Goal: Task Accomplishment & Management: Manage account settings

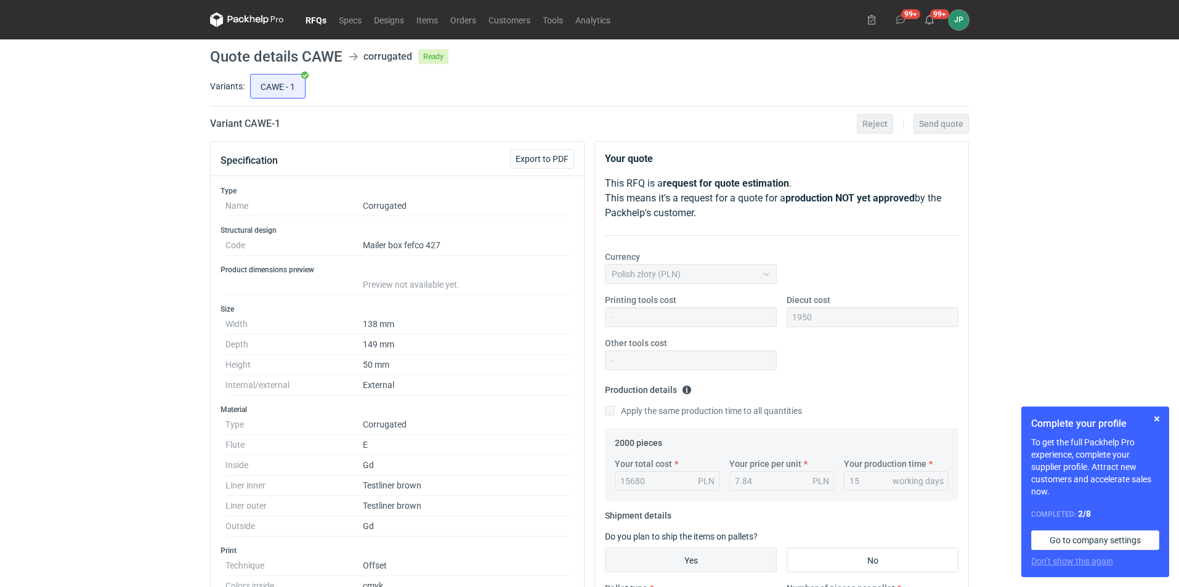
click at [319, 21] on link "RFQs" at bounding box center [315, 19] width 33 height 15
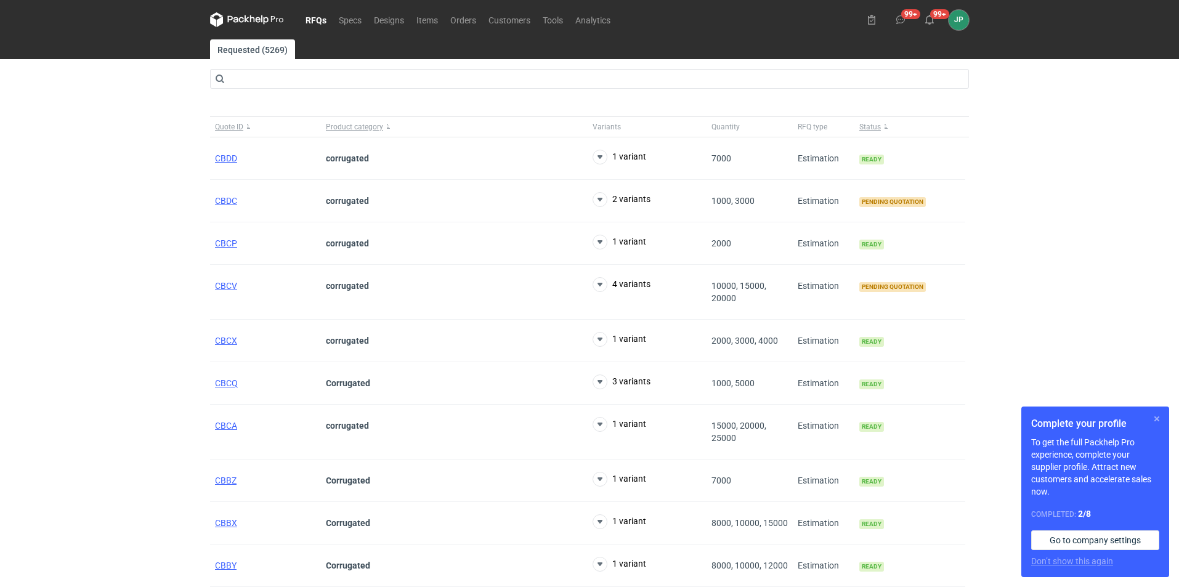
click at [1156, 417] on button "button" at bounding box center [1156, 418] width 15 height 15
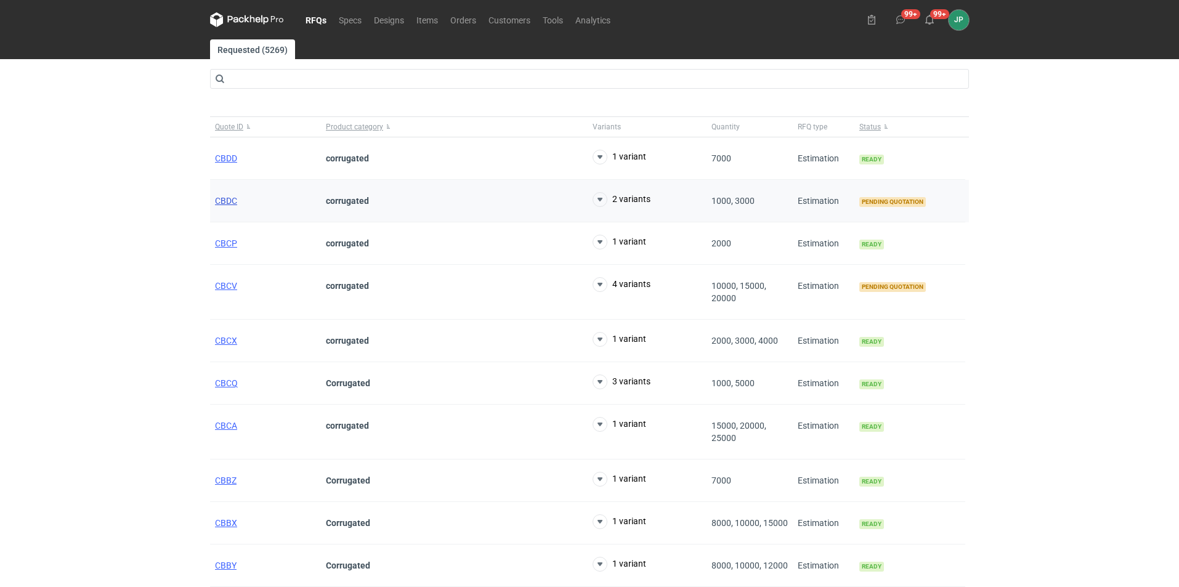
click at [229, 198] on span "CBDC" at bounding box center [226, 201] width 22 height 10
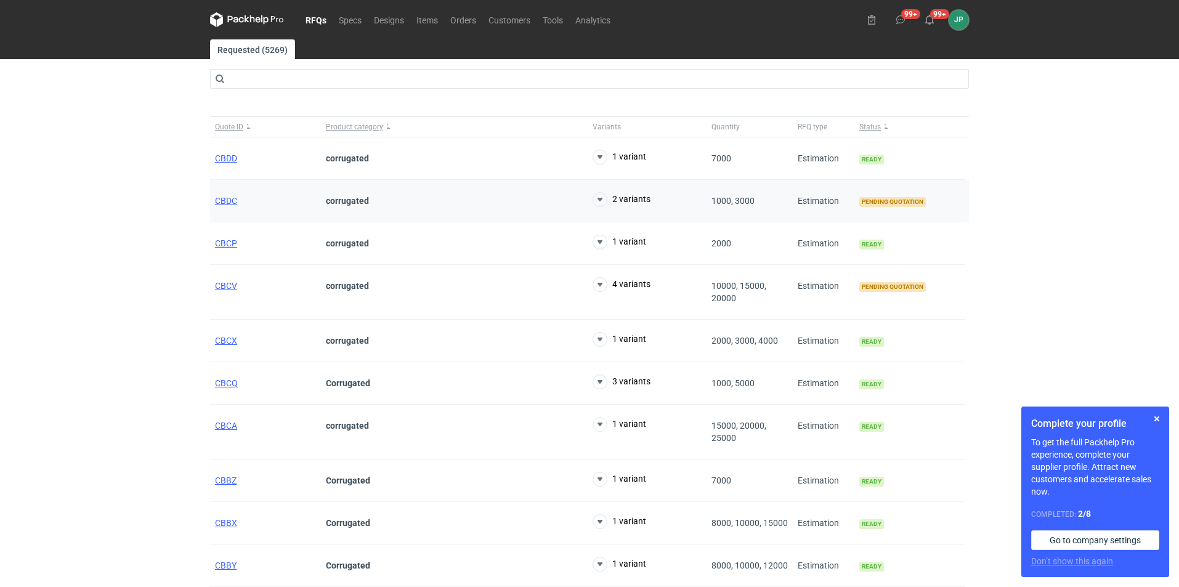
click at [344, 201] on strong "corrugated" at bounding box center [347, 201] width 43 height 10
click at [1158, 418] on button "button" at bounding box center [1156, 418] width 15 height 15
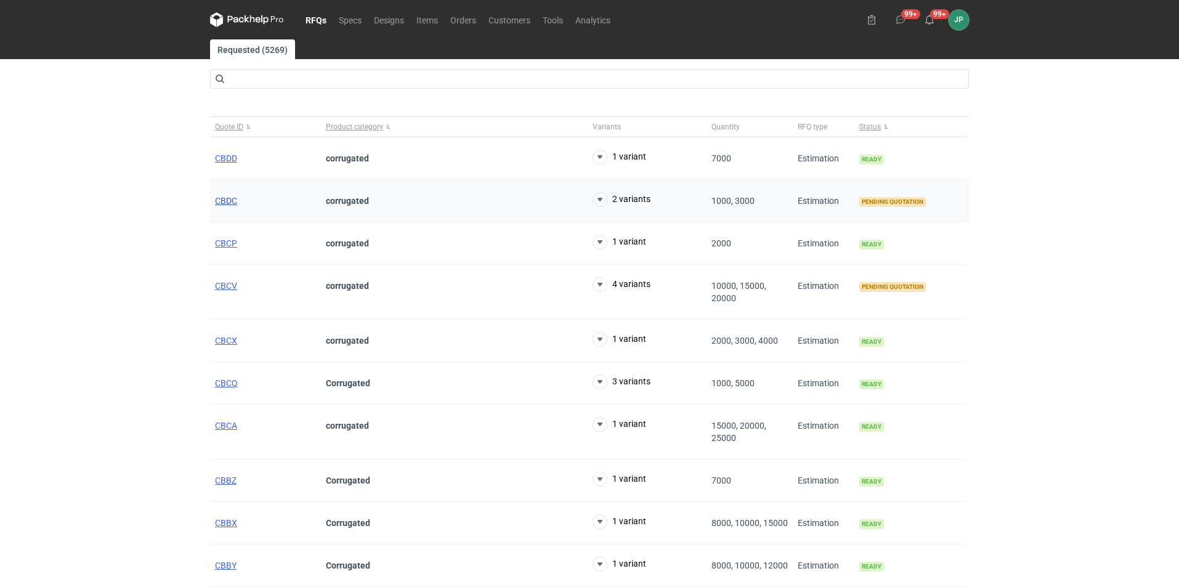
click at [224, 201] on span "CBDC" at bounding box center [226, 201] width 22 height 10
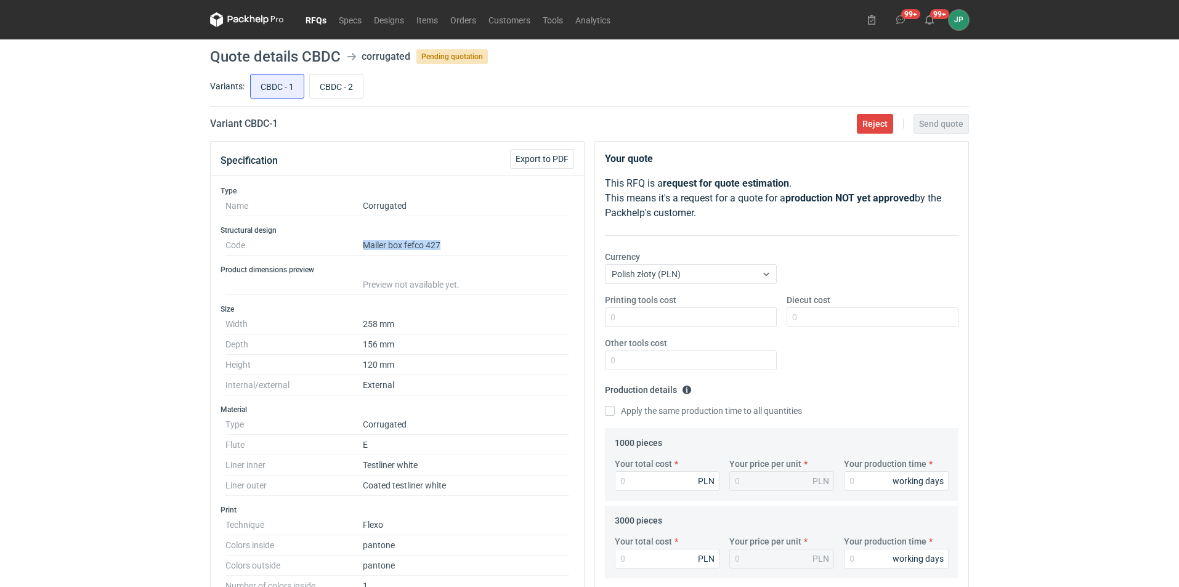
drag, startPoint x: 366, startPoint y: 245, endPoint x: 447, endPoint y: 243, distance: 81.3
click at [447, 243] on dd "Mailer box fefco 427" at bounding box center [466, 245] width 206 height 20
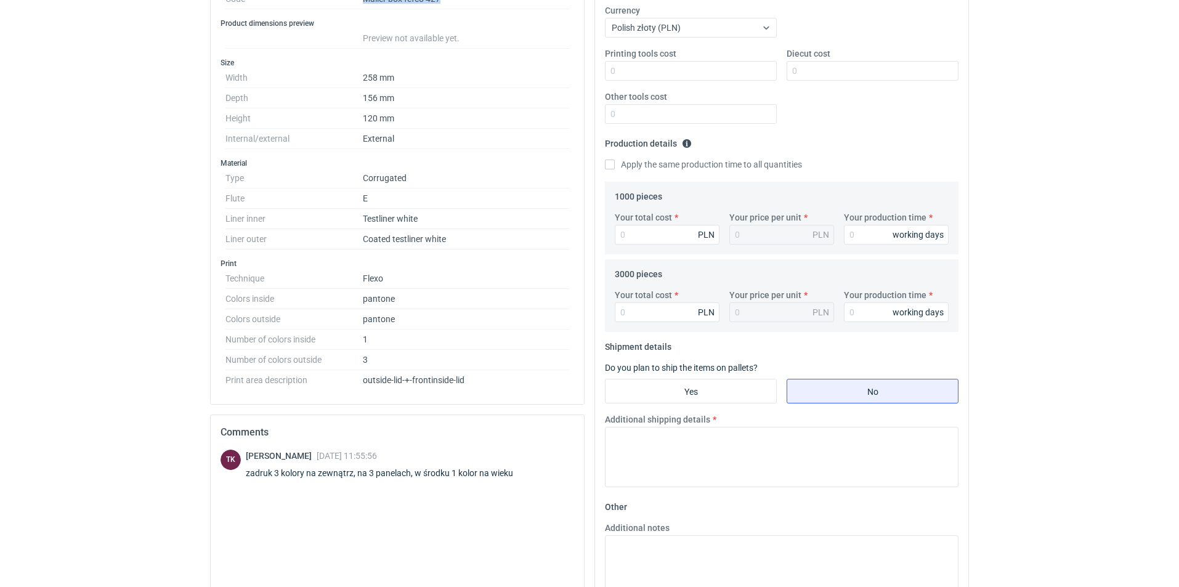
scroll to position [185, 0]
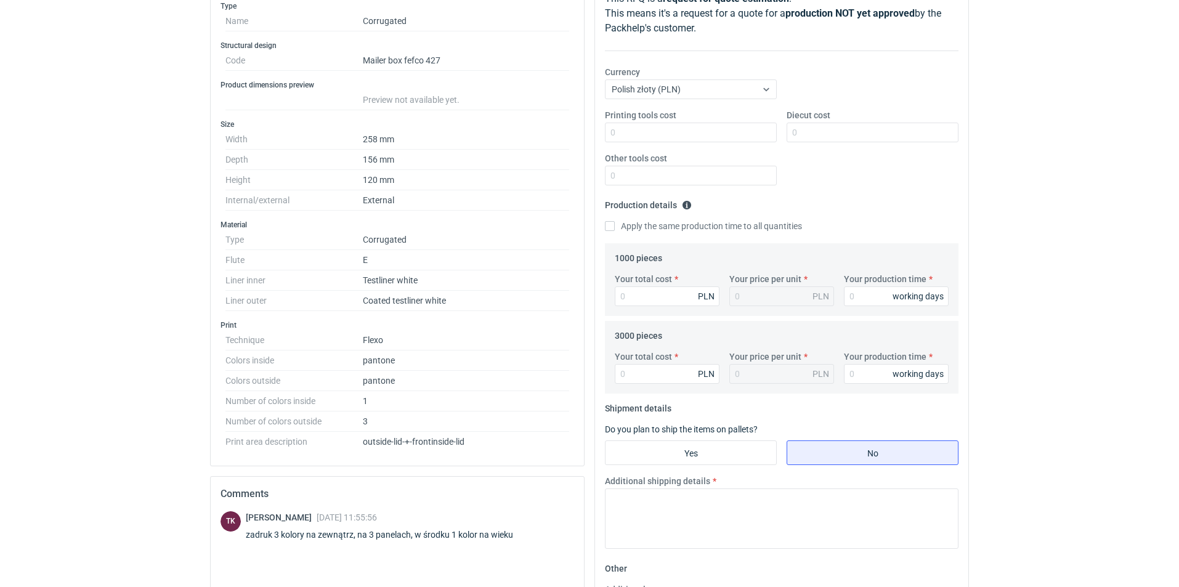
click at [479, 363] on dd "pantone" at bounding box center [466, 361] width 206 height 20
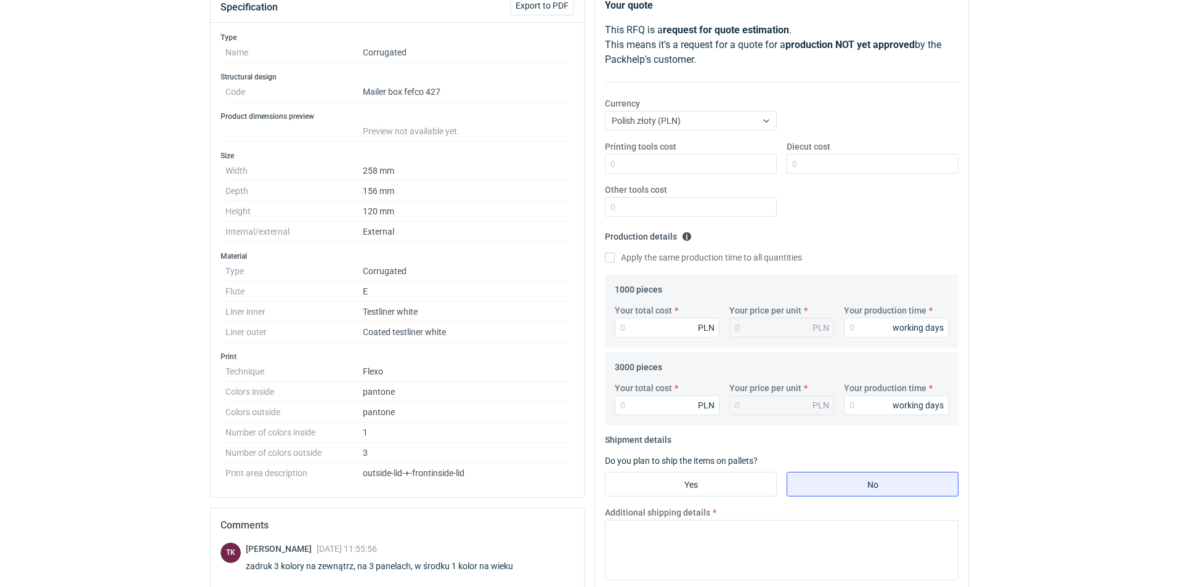
scroll to position [123, 0]
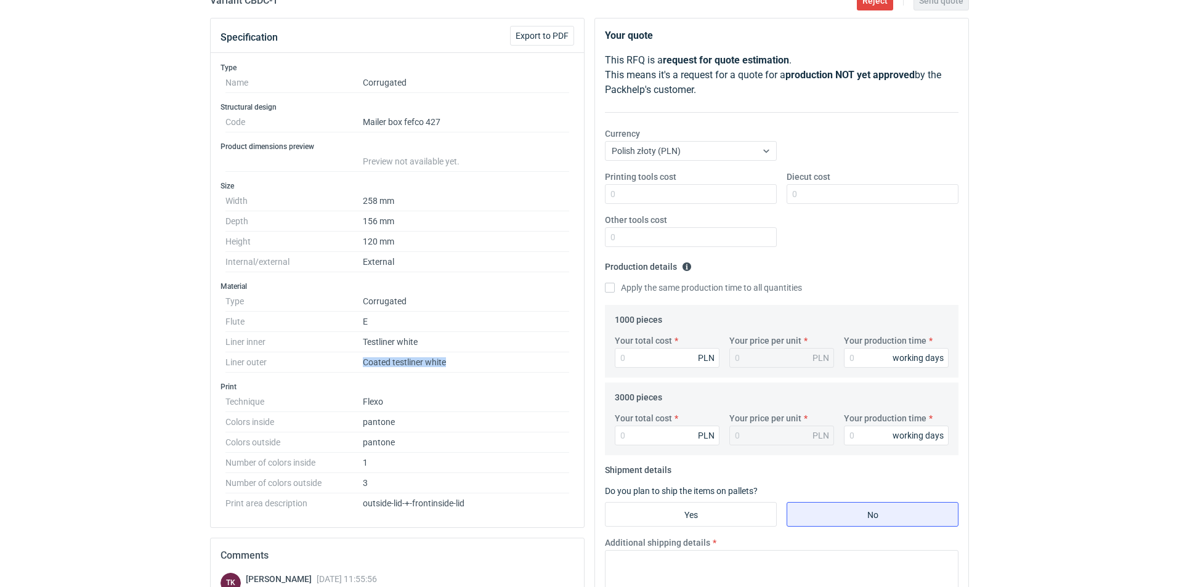
drag, startPoint x: 368, startPoint y: 363, endPoint x: 473, endPoint y: 371, distance: 105.0
click at [472, 363] on dl "Type Corrugated Flute E Liner inner Testliner white Liner outer Coated testline…" at bounding box center [397, 331] width 344 height 81
click at [476, 391] on h3 "Print" at bounding box center [398, 387] width 354 height 10
drag, startPoint x: 363, startPoint y: 346, endPoint x: 483, endPoint y: 341, distance: 119.6
click at [483, 341] on dd "Testliner white" at bounding box center [466, 342] width 206 height 20
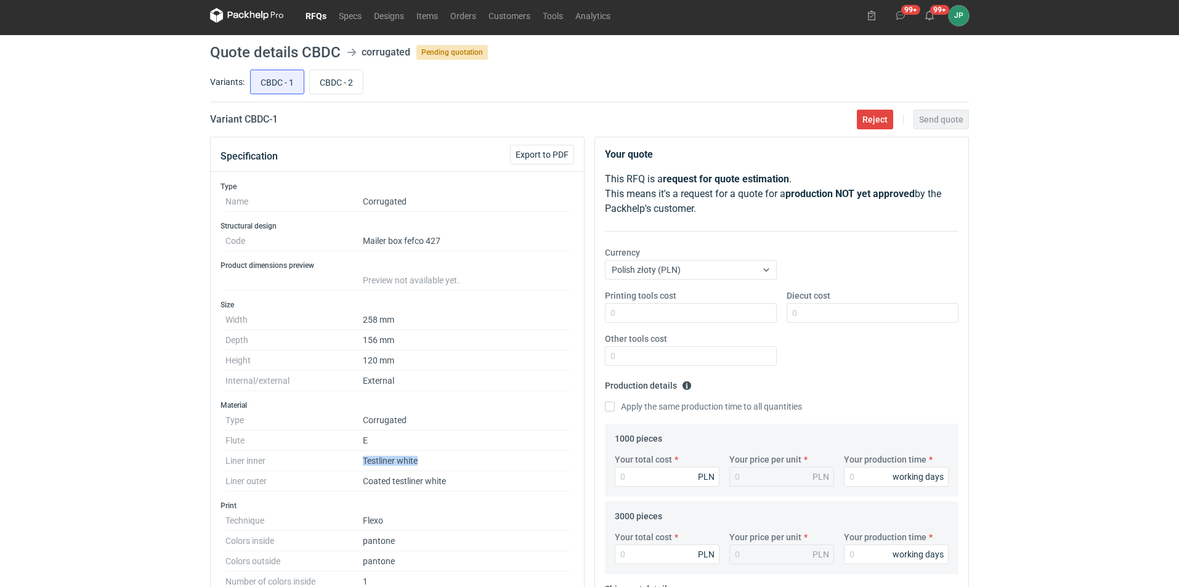
scroll to position [0, 0]
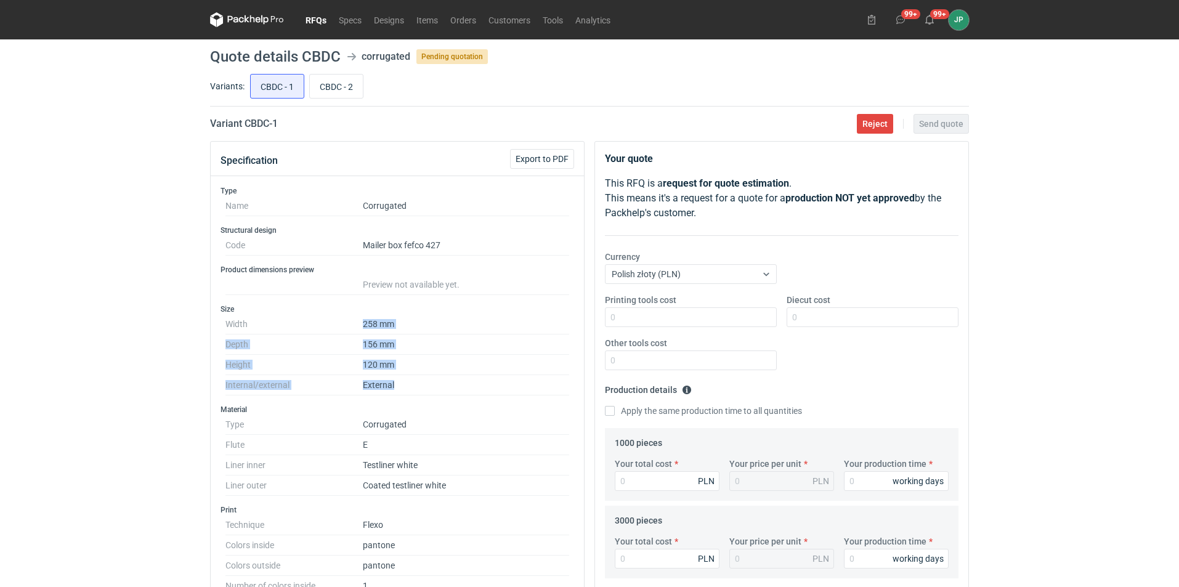
drag, startPoint x: 403, startPoint y: 389, endPoint x: 347, endPoint y: 317, distance: 91.7
click at [347, 317] on dl "Width 258 mm Depth 156 mm Height 120 mm Internal/external External" at bounding box center [397, 354] width 344 height 81
click at [452, 362] on dd "120 mm" at bounding box center [466, 365] width 206 height 20
click at [349, 87] on input "CBDC - 2" at bounding box center [336, 86] width 53 height 23
radio input "true"
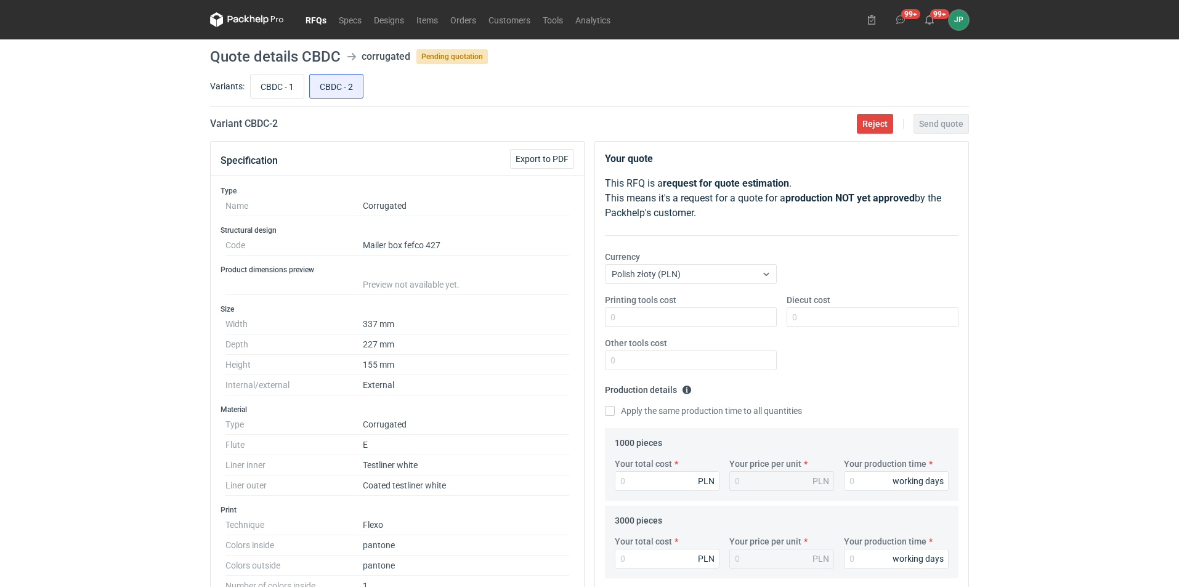
click at [263, 72] on div "CBDC - 1 CBDC - 2" at bounding box center [608, 86] width 721 height 30
click at [282, 95] on input "CBDC - 1" at bounding box center [277, 86] width 53 height 23
radio input "true"
click at [353, 89] on input "CBDC - 2" at bounding box center [336, 86] width 53 height 23
radio input "true"
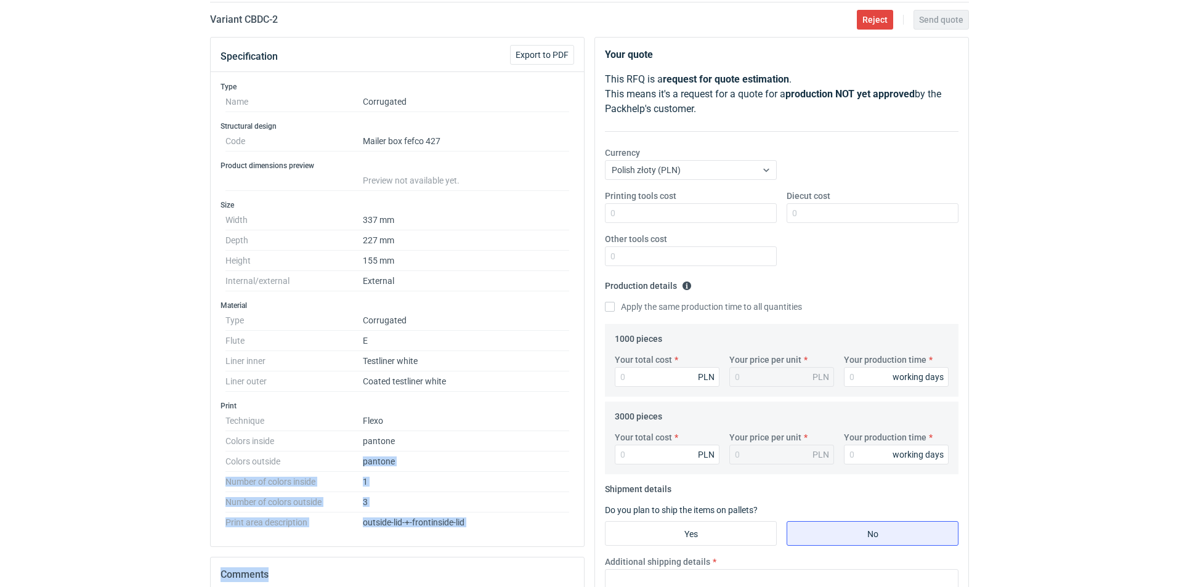
scroll to position [252, 0]
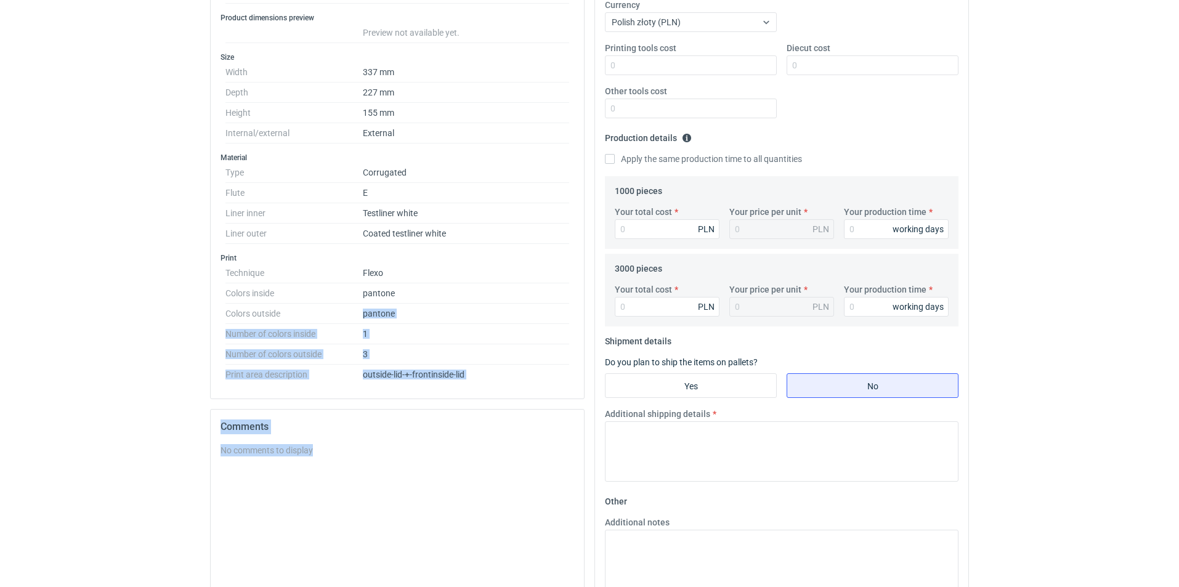
drag, startPoint x: 308, startPoint y: 498, endPoint x: 351, endPoint y: 611, distance: 120.7
click at [351, 335] on html "RFQs Specs Designs Items Orders Customers Tools Analytics 99+ 99+ JP [PERSON_NA…" at bounding box center [589, 41] width 1179 height 587
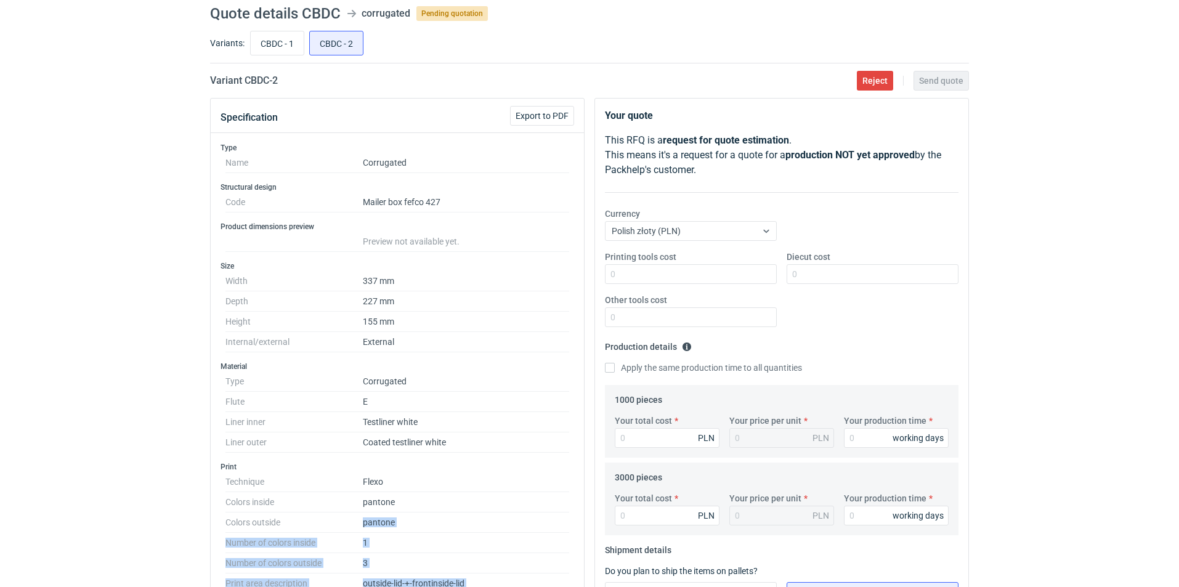
scroll to position [0, 0]
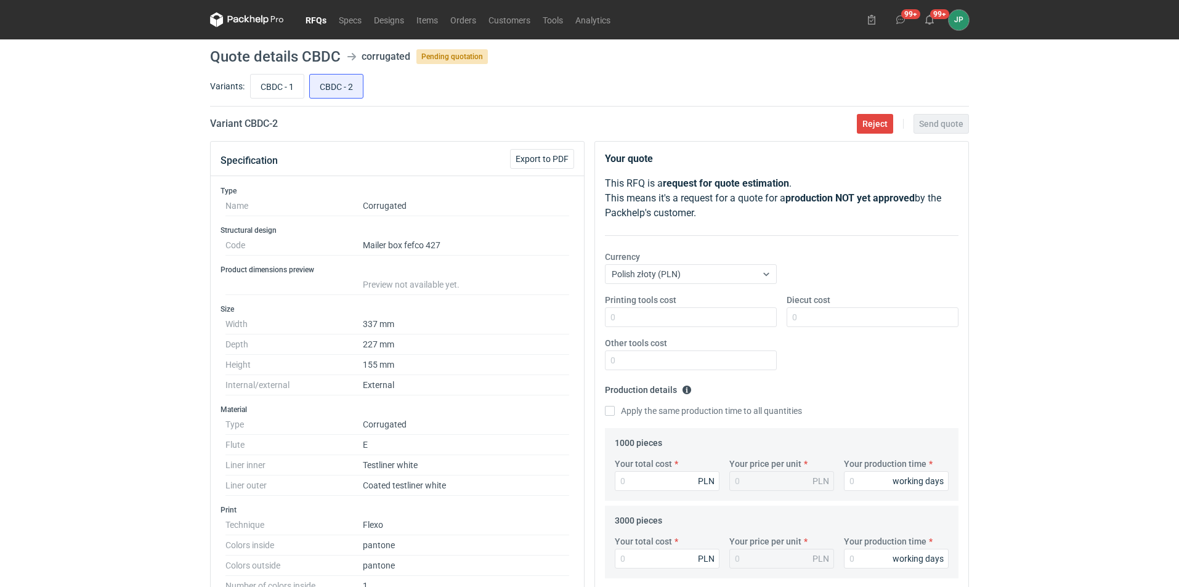
click at [466, 384] on dd "External" at bounding box center [466, 385] width 206 height 20
click at [267, 84] on input "CBDC - 1" at bounding box center [277, 86] width 53 height 23
radio input "true"
click at [439, 124] on div "Variant CBDC - 1 Reject Send quote" at bounding box center [589, 123] width 759 height 15
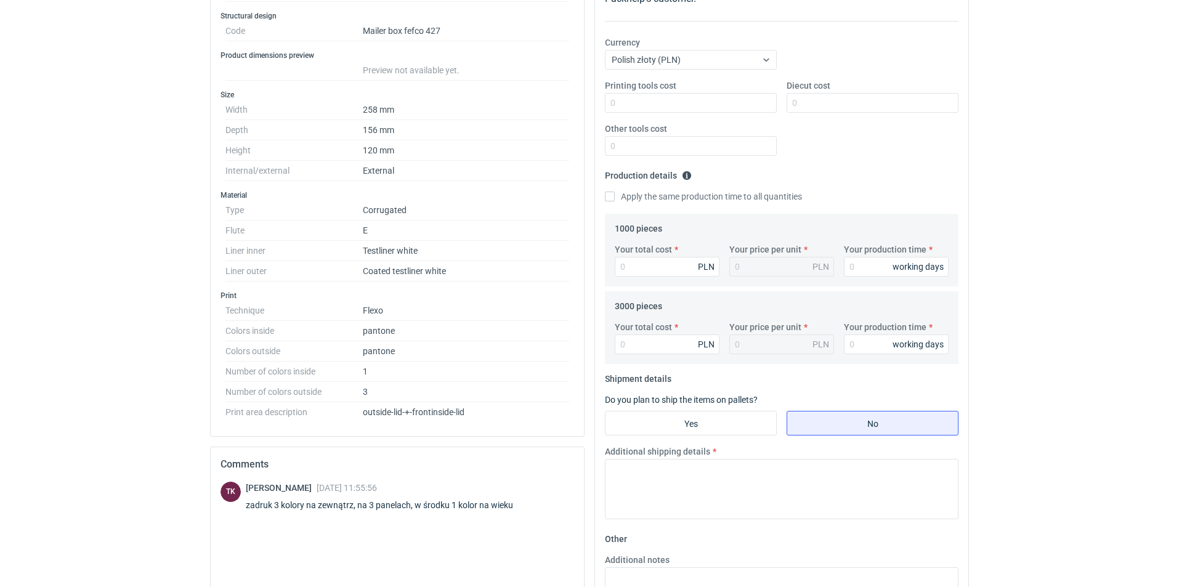
scroll to position [123, 0]
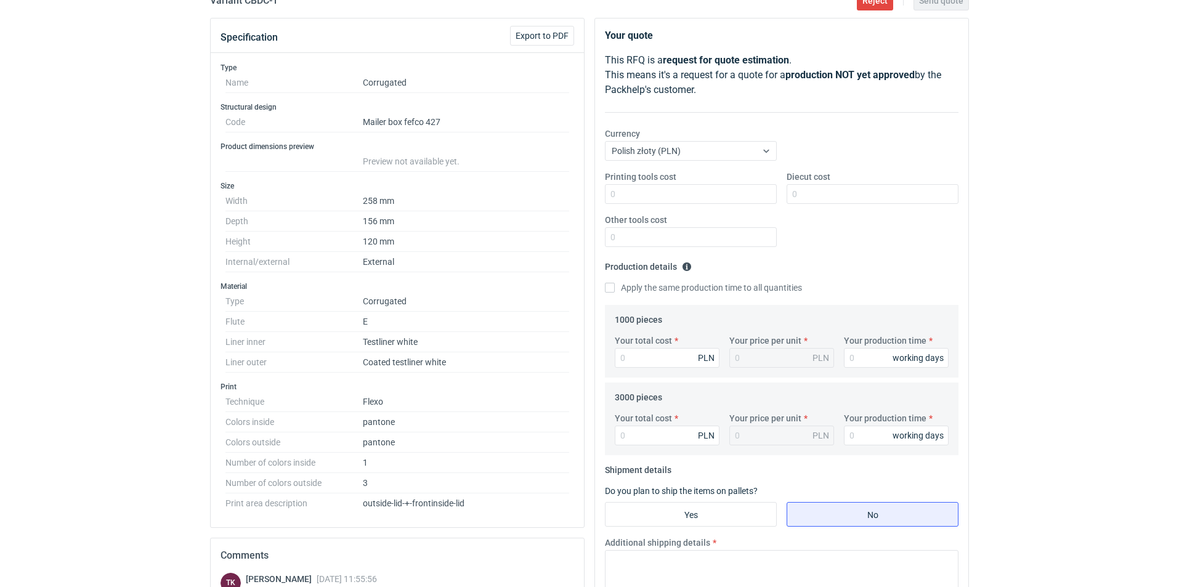
click at [529, 256] on dd "External" at bounding box center [466, 262] width 206 height 20
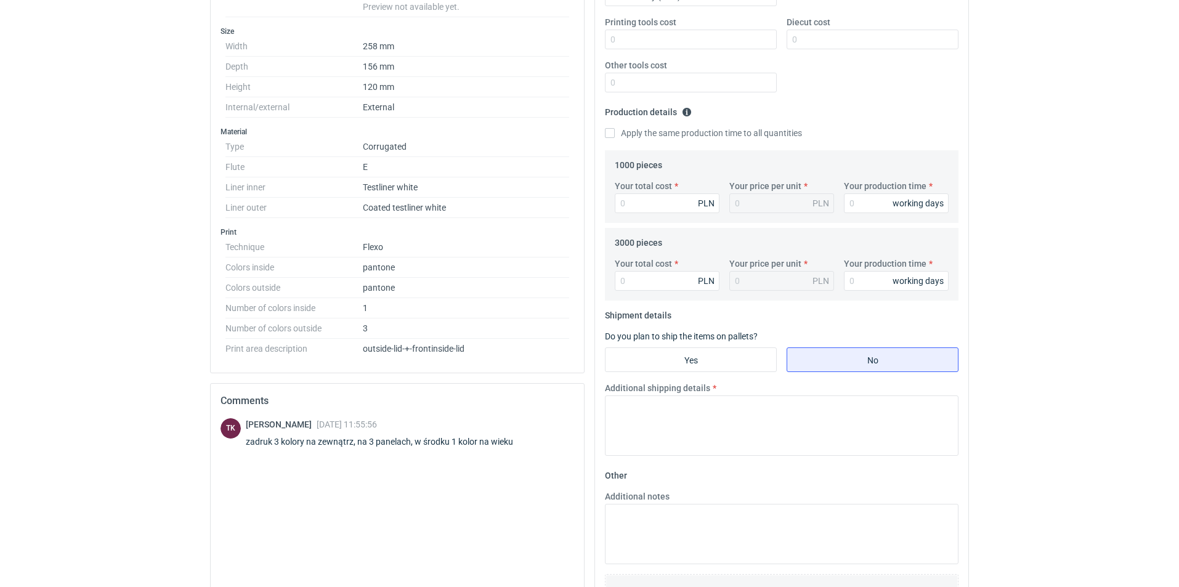
scroll to position [370, 0]
